Goal: Task Accomplishment & Management: Manage account settings

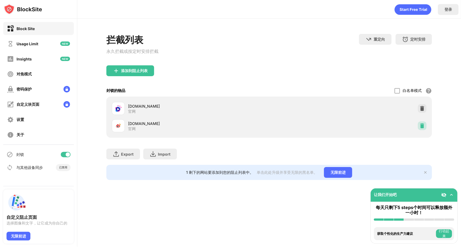
click at [421, 130] on div at bounding box center [422, 126] width 9 height 9
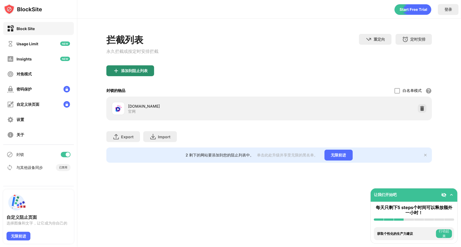
click at [126, 69] on div "添加到阻止列表" at bounding box center [130, 70] width 48 height 11
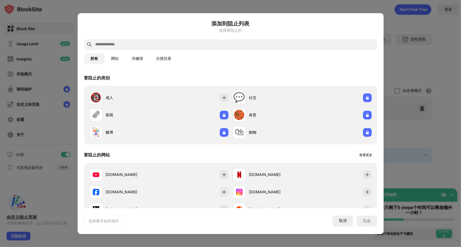
click at [156, 44] on input "text" at bounding box center [235, 44] width 280 height 7
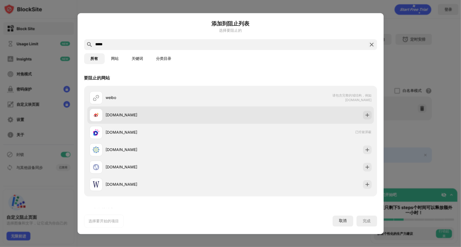
type input "*****"
click at [365, 114] on img at bounding box center [367, 114] width 5 height 5
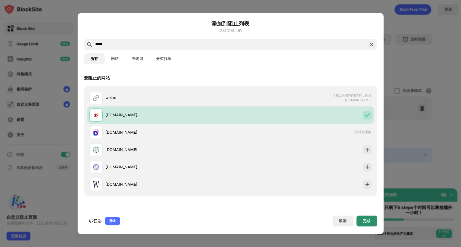
click at [367, 224] on div "完成" at bounding box center [367, 221] width 21 height 11
